Goal: Task Accomplishment & Management: Complete application form

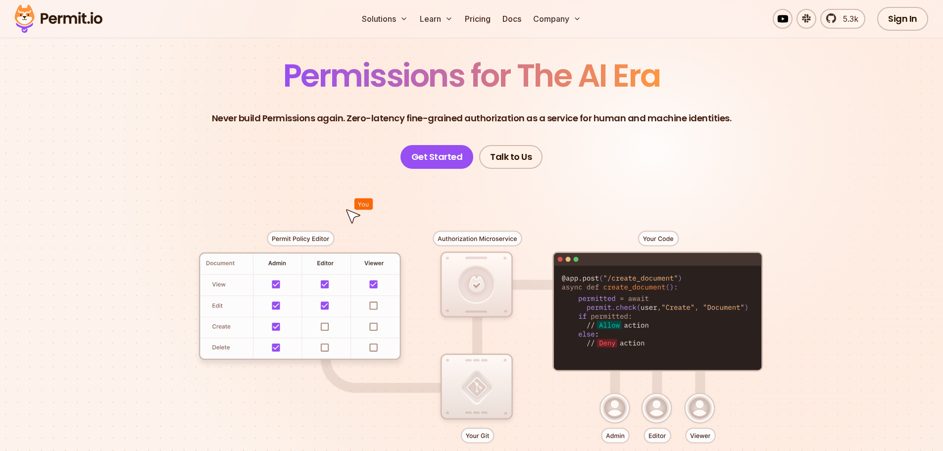
scroll to position [99, 0]
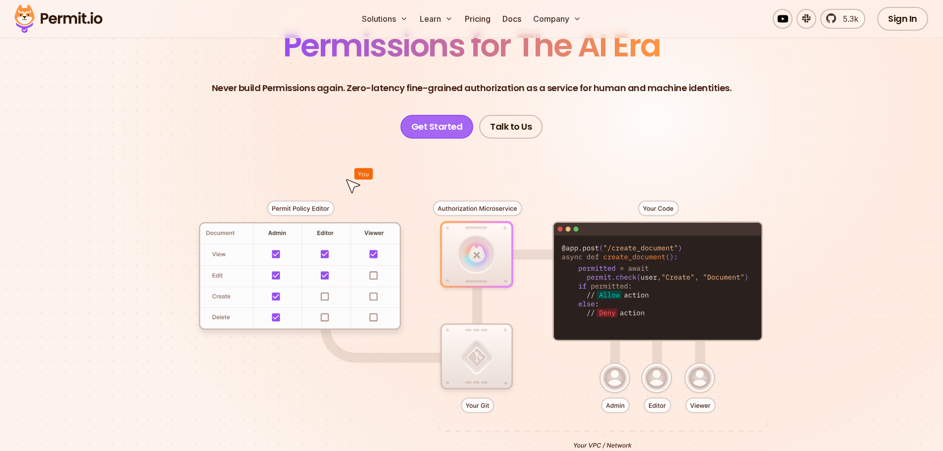
click at [449, 123] on link "Get Started" at bounding box center [436, 127] width 73 height 24
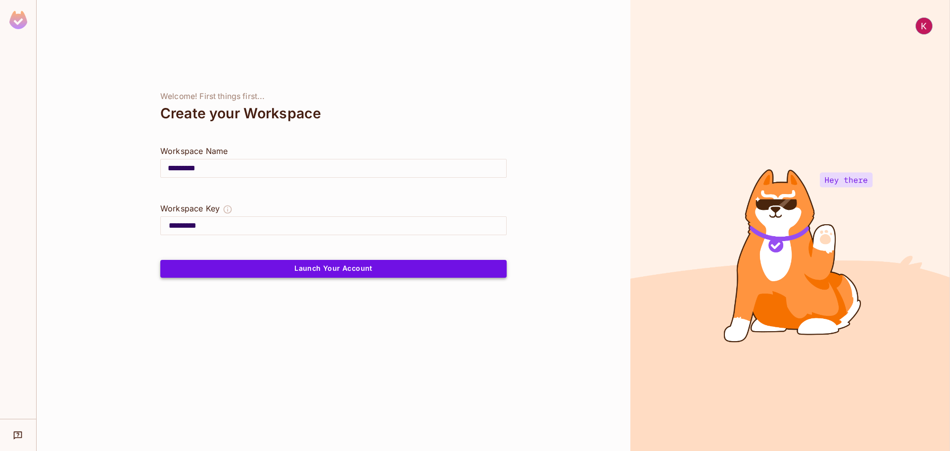
click at [317, 268] on button "Launch Your Account" at bounding box center [333, 269] width 346 height 18
